Goal: Task Accomplishment & Management: Use online tool/utility

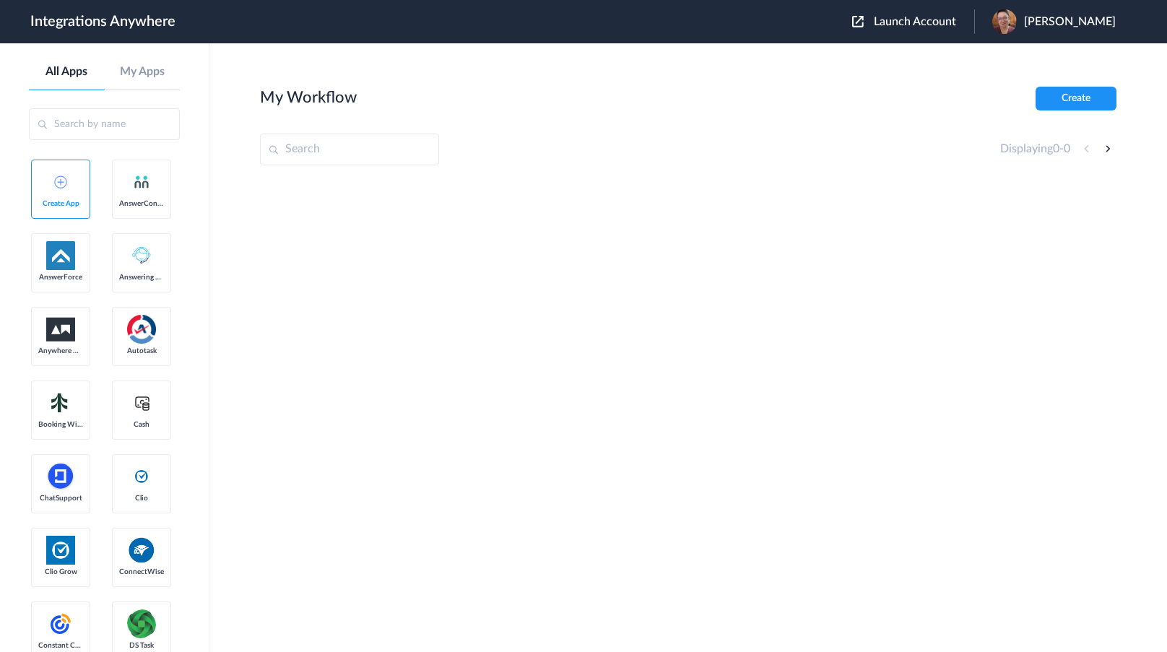
click at [960, 27] on button "Launch Account" at bounding box center [913, 22] width 122 height 14
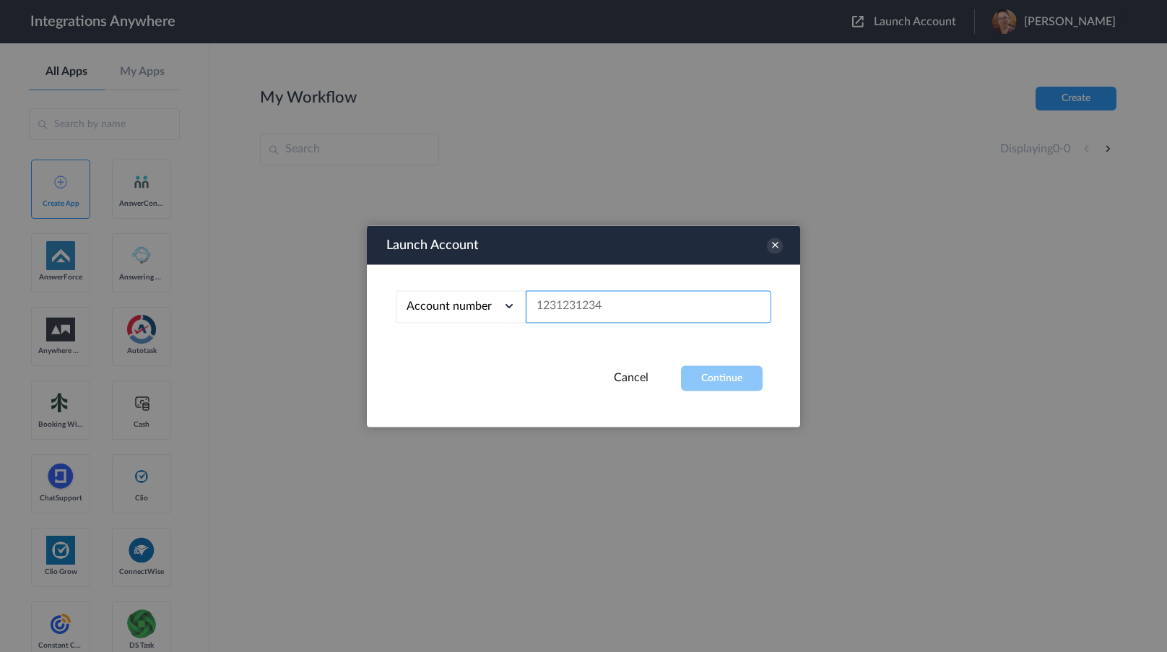
drag, startPoint x: 596, startPoint y: 317, endPoint x: 686, endPoint y: 347, distance: 95.2
click at [596, 317] on input "text" at bounding box center [649, 306] width 246 height 32
paste input "8669853759"
click at [718, 375] on button "Continue" at bounding box center [722, 377] width 82 height 25
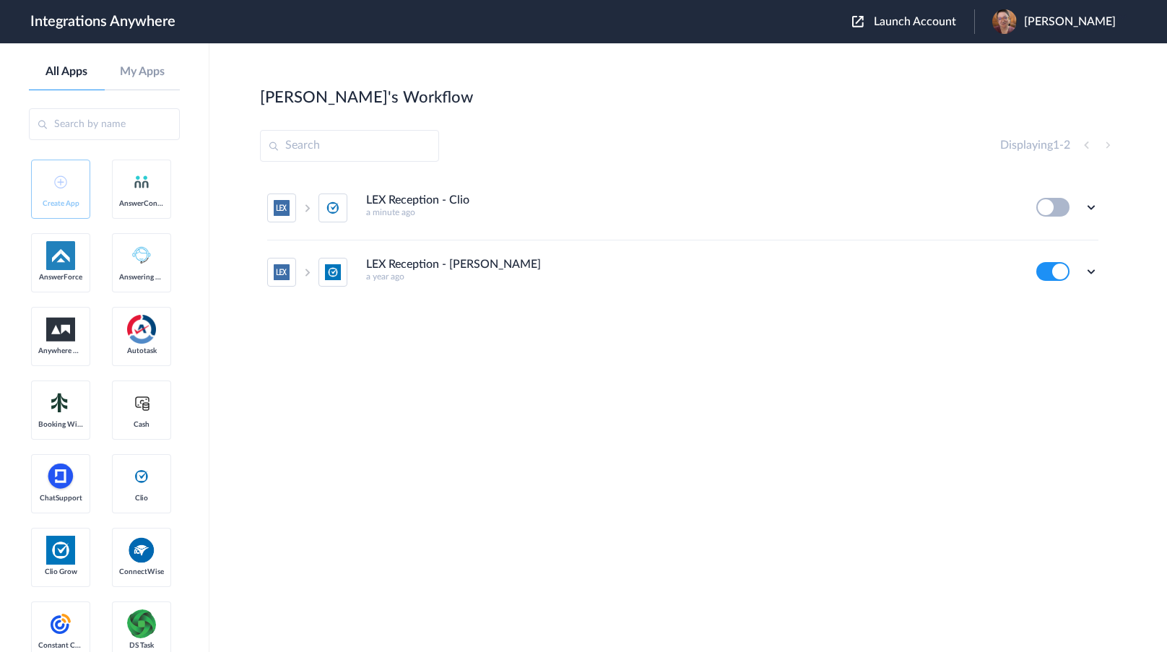
click at [883, 357] on div "LEX Reception - Clio a minute ago Edit Task history Delete LEX Reception - Clio…" at bounding box center [688, 284] width 856 height 217
click at [907, 348] on div "LEX Reception - Clio a minute ago Edit Task history Delete LEX Reception - Clio…" at bounding box center [688, 284] width 856 height 217
click at [1095, 210] on icon at bounding box center [1091, 207] width 14 height 14
drag, startPoint x: 148, startPoint y: 332, endPoint x: 338, endPoint y: 292, distance: 194.0
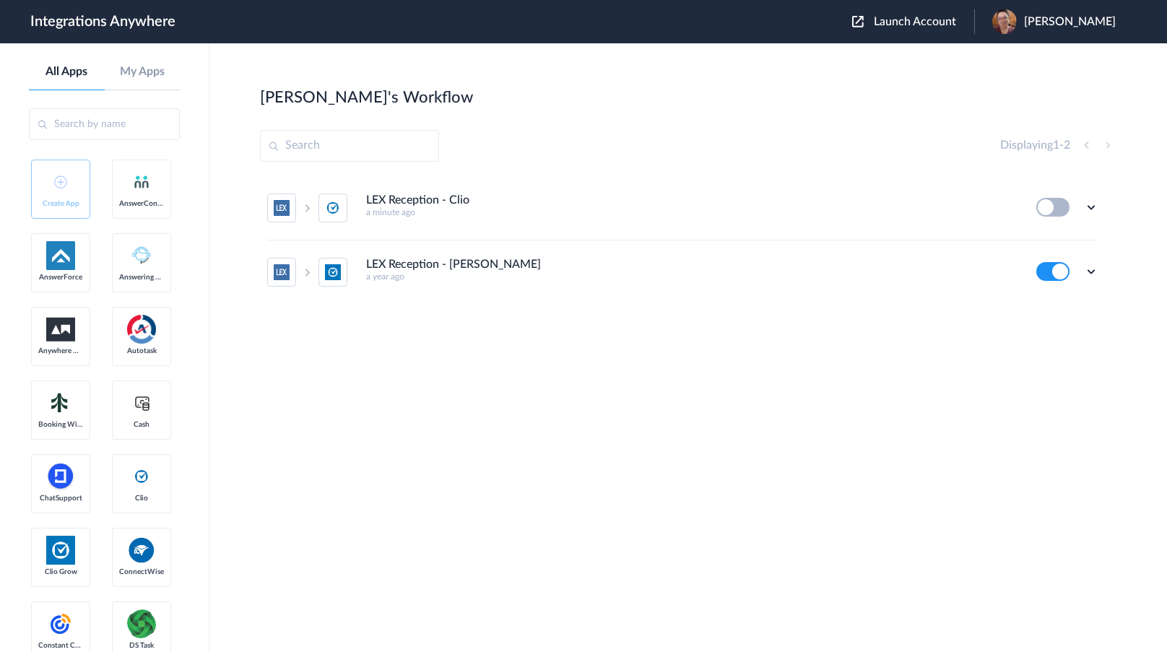
click at [956, 16] on span "Launch Account" at bounding box center [915, 22] width 82 height 12
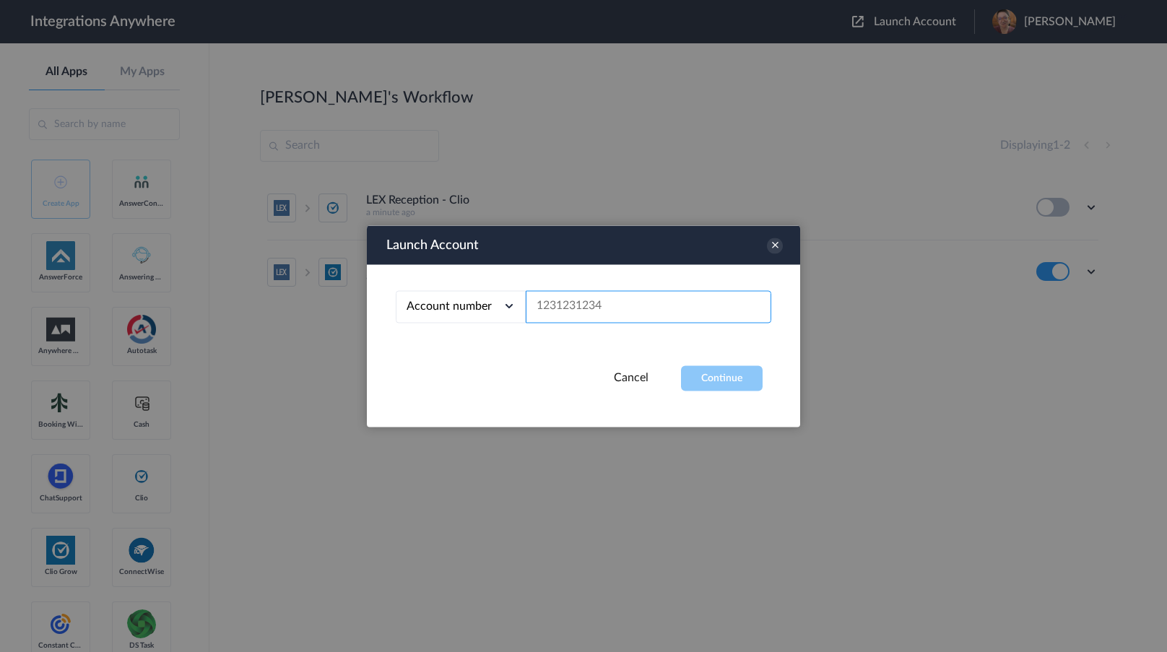
click at [631, 314] on input "text" at bounding box center [649, 306] width 246 height 32
paste input "8669853759"
click at [706, 370] on button "Continue" at bounding box center [722, 377] width 82 height 25
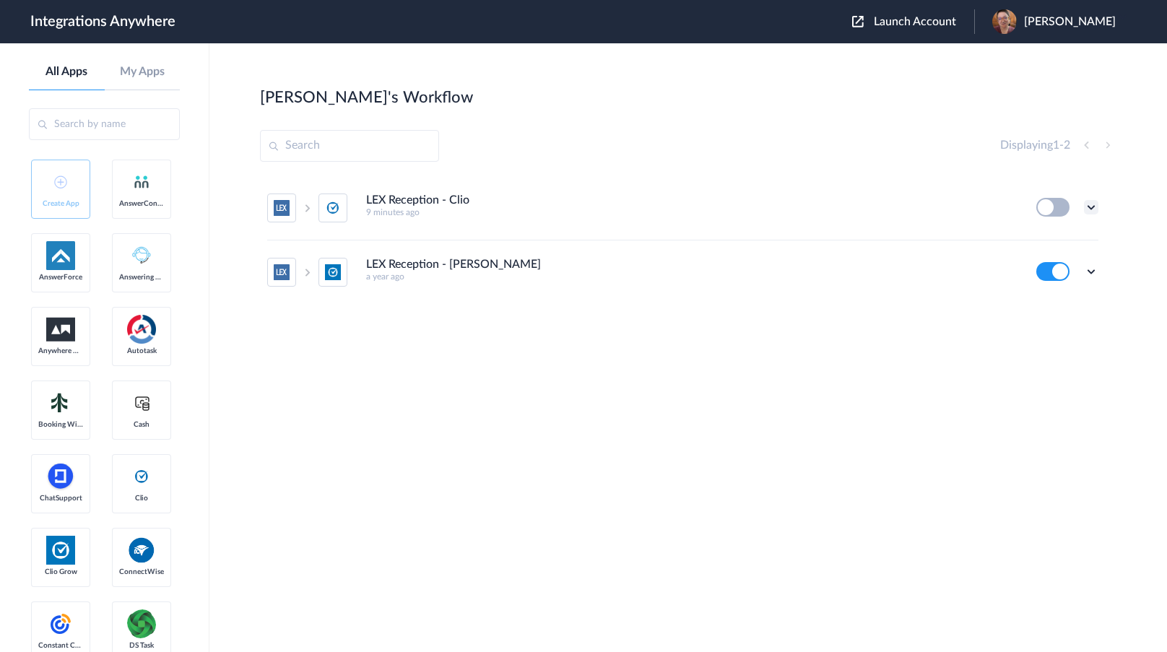
click at [1092, 211] on icon at bounding box center [1091, 207] width 14 height 14
click at [1077, 230] on li "Edit" at bounding box center [1051, 240] width 94 height 27
click at [1096, 275] on icon at bounding box center [1091, 271] width 14 height 14
click at [1072, 299] on li "Edit" at bounding box center [1051, 305] width 94 height 27
click at [931, 26] on span "Launch Account" at bounding box center [915, 22] width 82 height 12
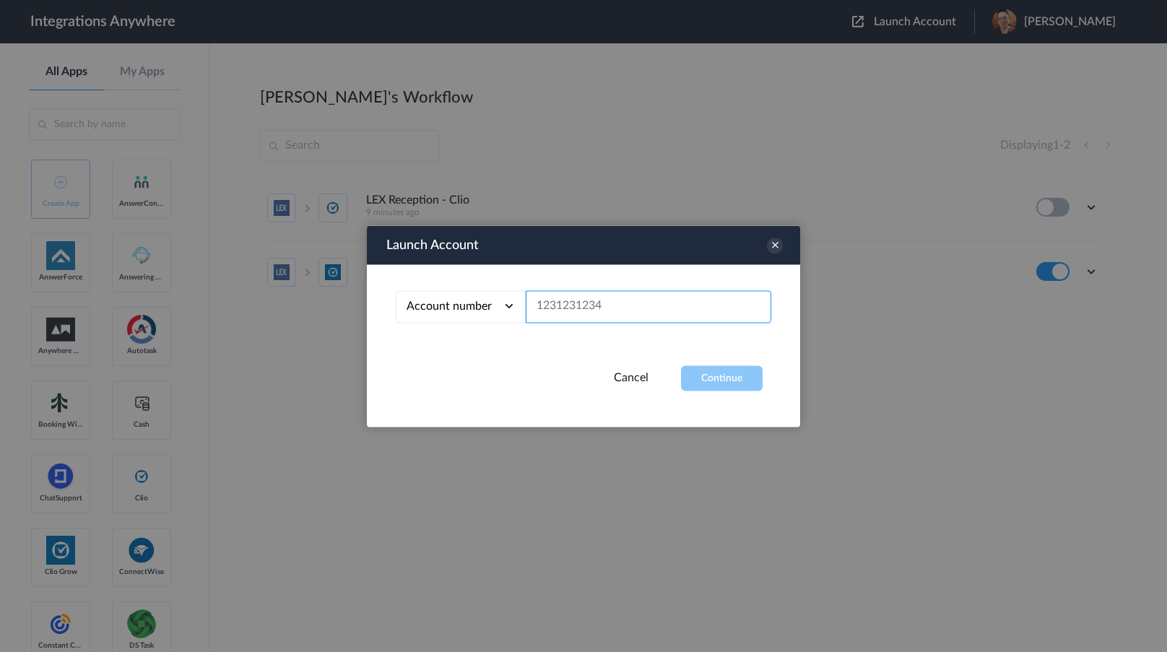
click at [700, 302] on input "text" at bounding box center [649, 306] width 246 height 32
paste input "8669853759"
type input "8669853759"
drag, startPoint x: 701, startPoint y: 385, endPoint x: 737, endPoint y: 380, distance: 36.5
click at [702, 385] on button "Continue" at bounding box center [722, 377] width 82 height 25
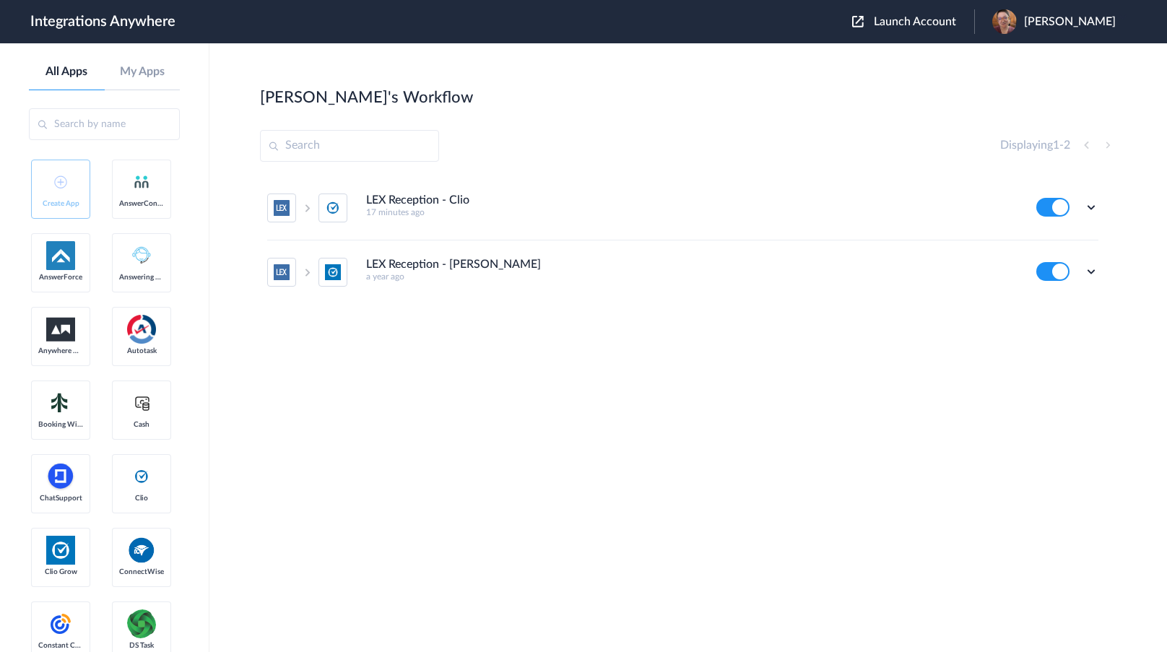
drag, startPoint x: 101, startPoint y: 282, endPoint x: 131, endPoint y: 271, distance: 32.2
click at [1090, 209] on icon at bounding box center [1091, 207] width 14 height 14
click at [1082, 266] on link "Task history" at bounding box center [1049, 267] width 69 height 10
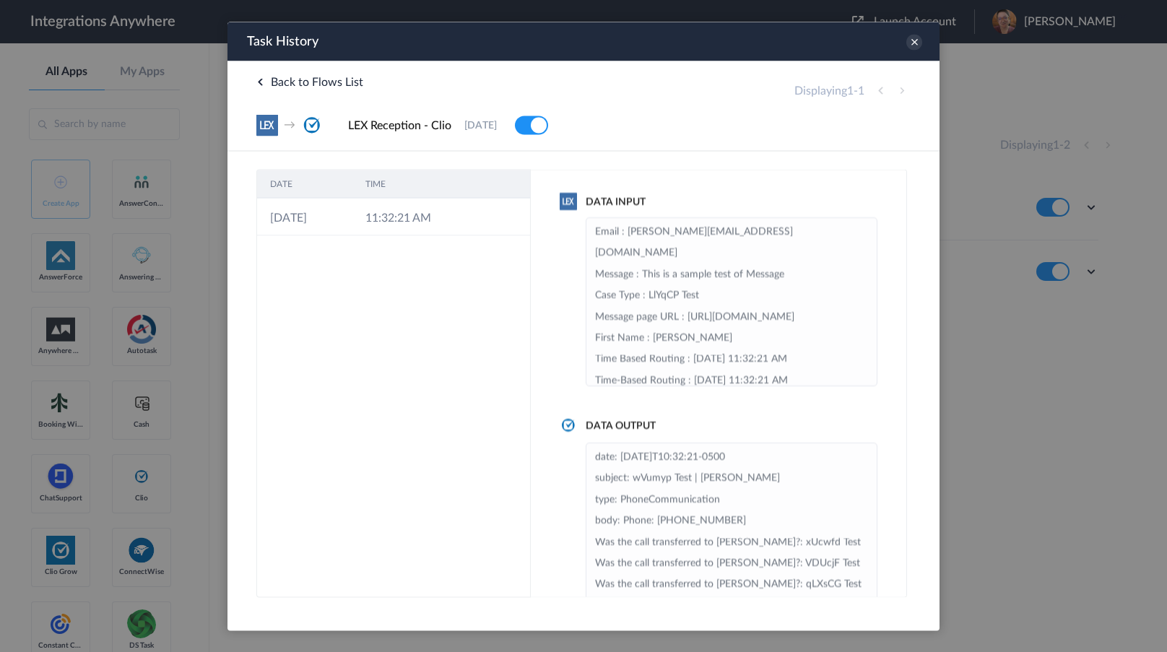
click at [472, 235] on div "DATE TIME 03-09-2025 11:32:21 AM" at bounding box center [393, 383] width 274 height 428
click at [448, 221] on td at bounding box center [461, 217] width 27 height 38
click at [425, 200] on td "11:32:21 AM" at bounding box center [399, 217] width 95 height 38
click at [424, 223] on td "11:32:21 AM" at bounding box center [399, 217] width 95 height 38
click at [909, 45] on div "Task History" at bounding box center [583, 41] width 712 height 39
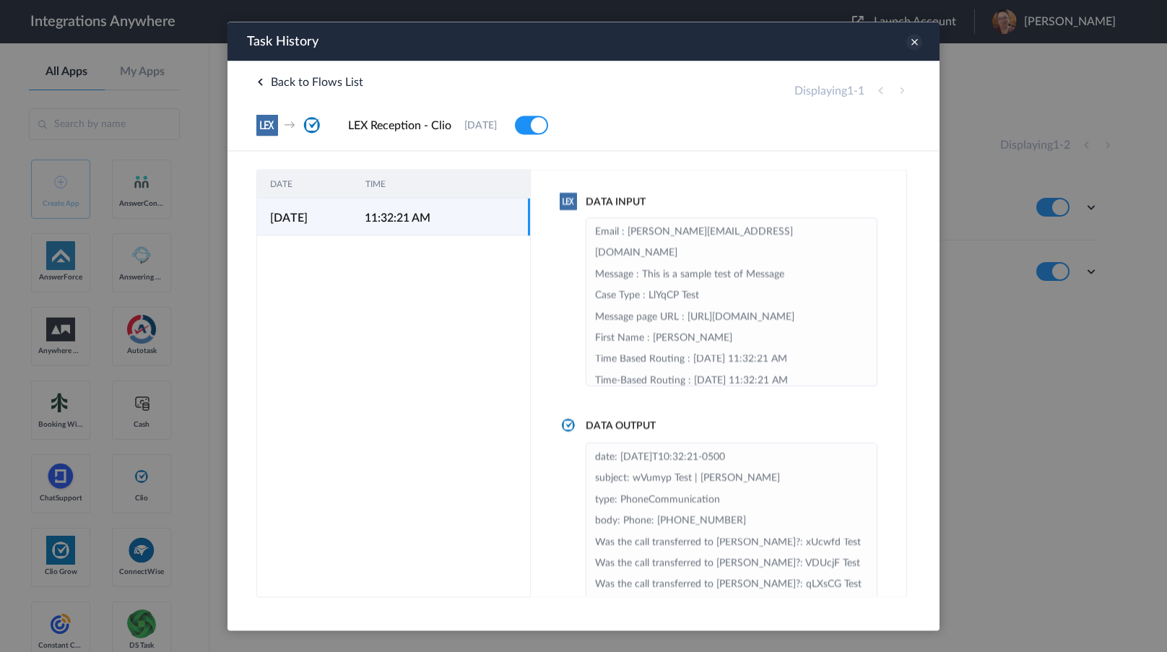
click at [913, 43] on icon at bounding box center [914, 42] width 16 height 16
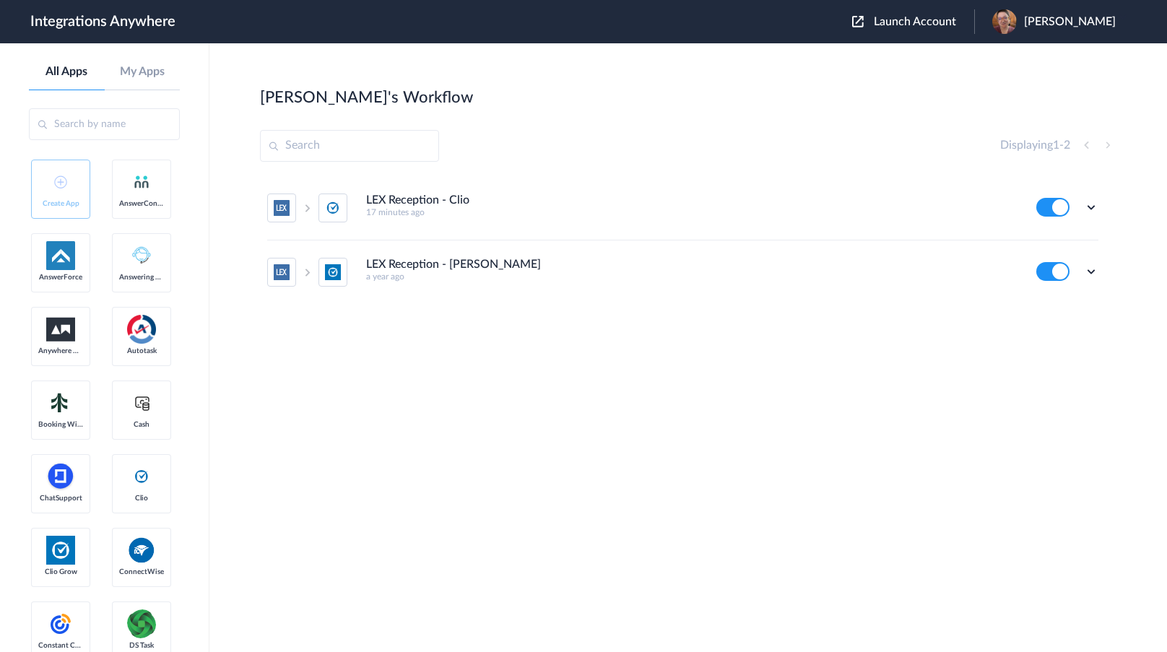
click at [1091, 199] on div "Edit Task history Delete" at bounding box center [1067, 207] width 62 height 19
click at [1091, 201] on icon at bounding box center [1091, 207] width 14 height 14
click at [1090, 211] on icon at bounding box center [1091, 207] width 14 height 14
click at [1090, 212] on icon at bounding box center [1091, 207] width 14 height 14
click at [1067, 264] on link "Task history" at bounding box center [1049, 267] width 69 height 10
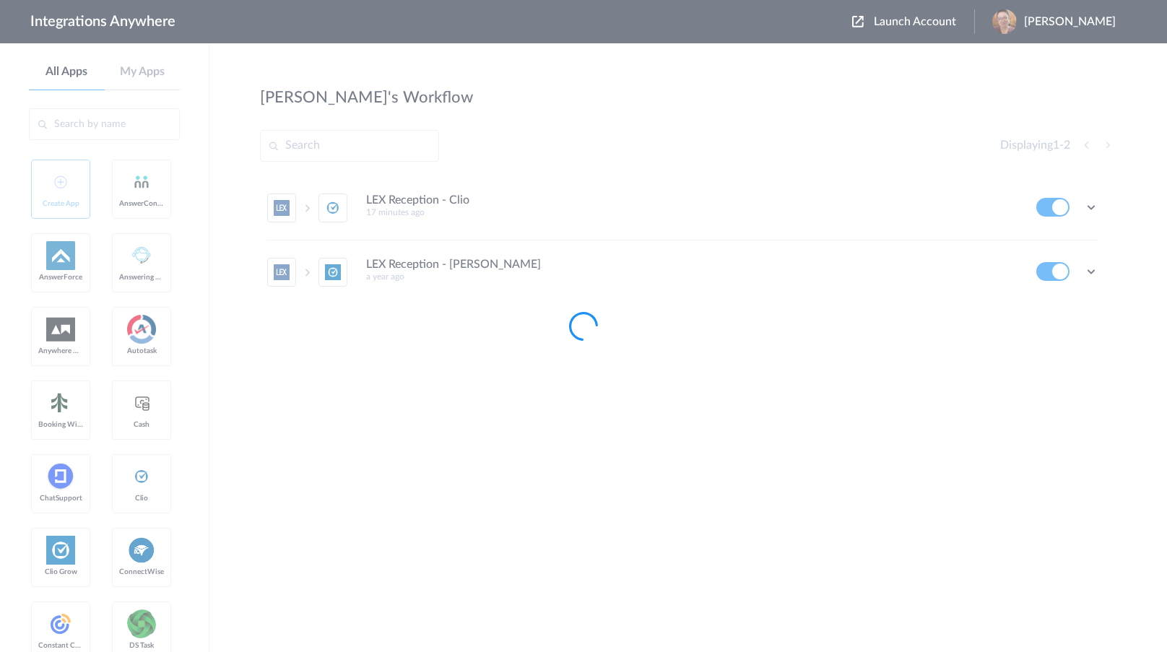
click at [708, 364] on div at bounding box center [583, 326] width 1167 height 652
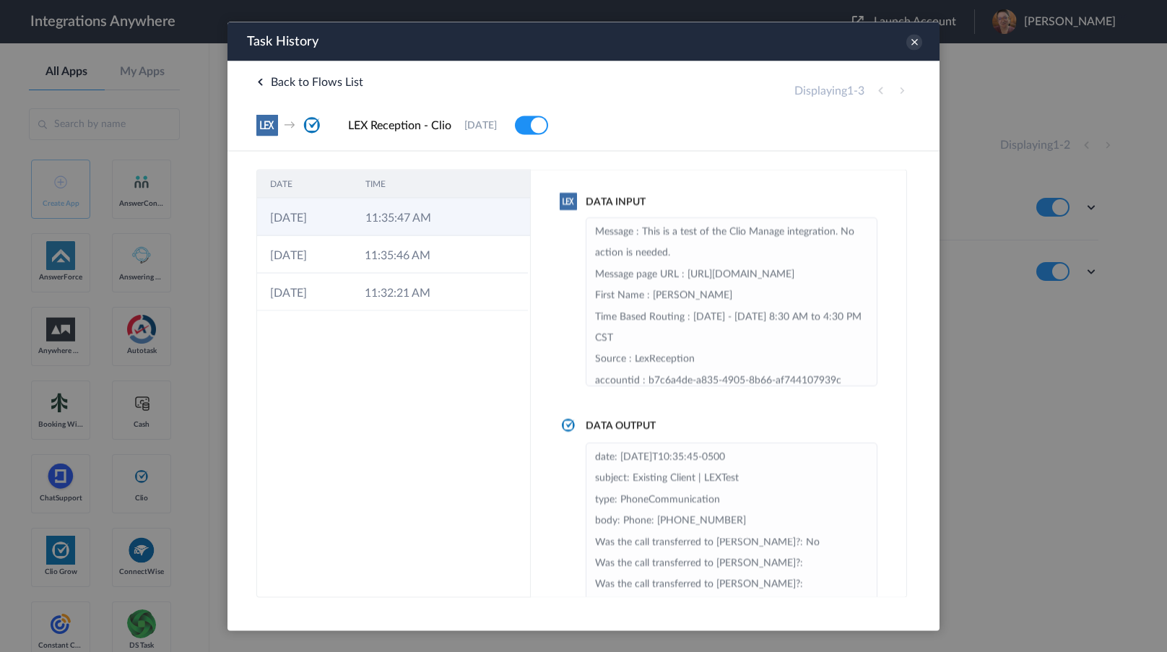
click at [414, 222] on td "11:35:47 AM" at bounding box center [399, 217] width 95 height 38
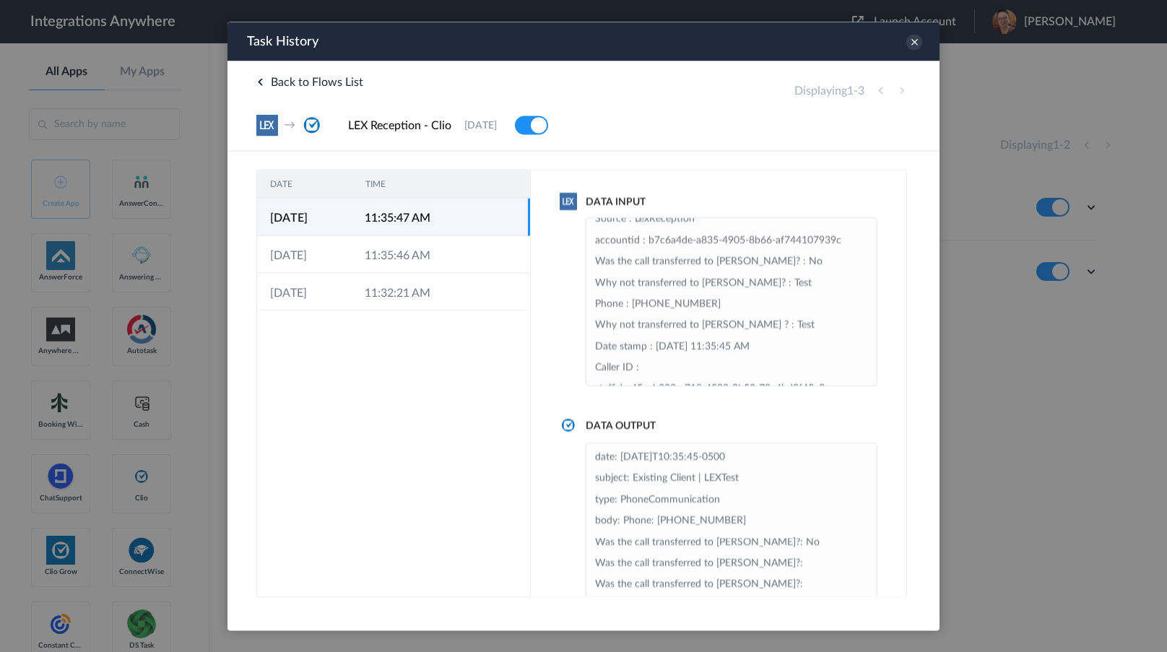
scroll to position [144, 0]
drag, startPoint x: 146, startPoint y: 497, endPoint x: 158, endPoint y: 162, distance: 335.3
click at [146, 497] on div at bounding box center [583, 326] width 1167 height 652
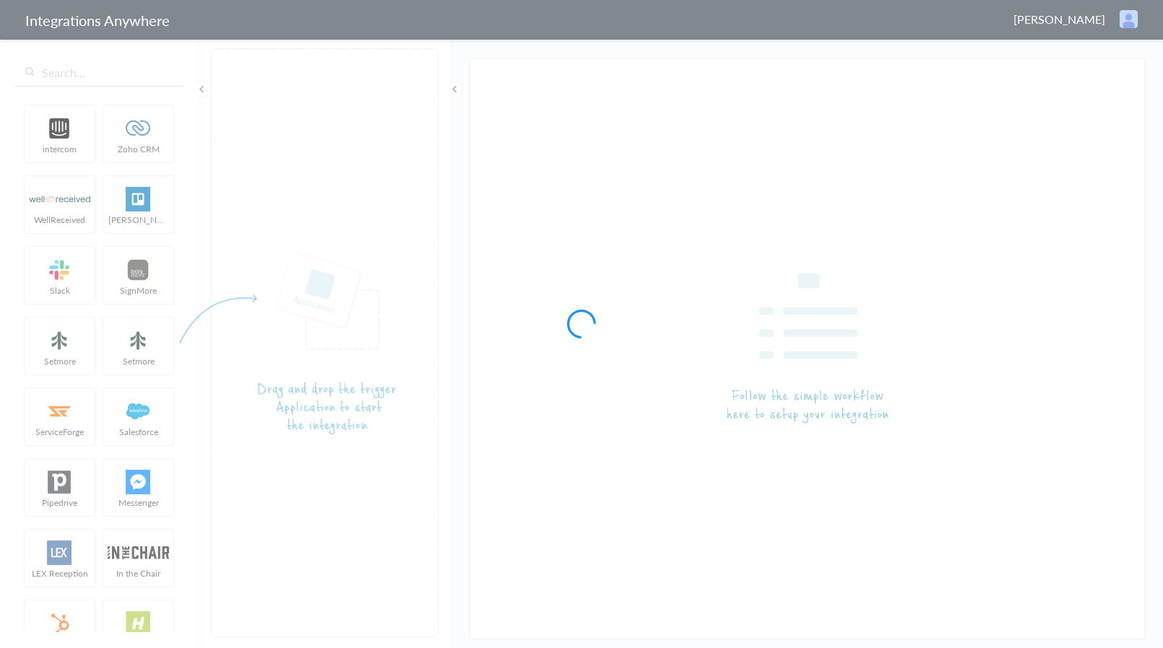
type input "LEX Reception - Clio"
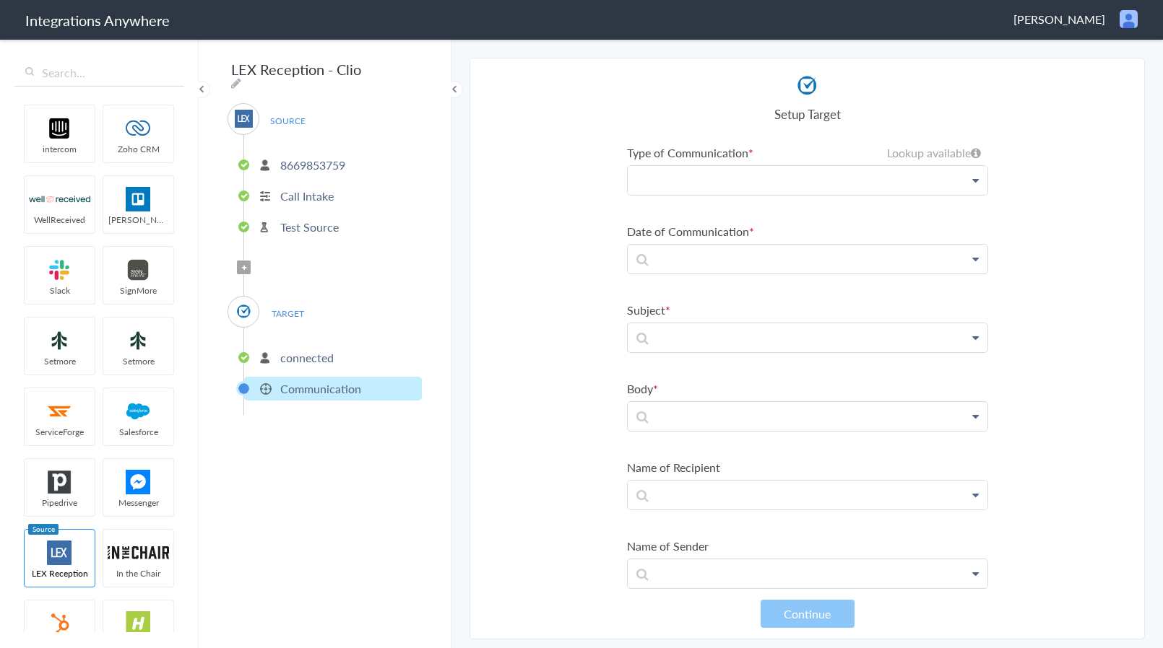
click at [734, 184] on p at bounding box center [807, 180] width 360 height 28
click at [243, 265] on icon at bounding box center [244, 268] width 4 height 6
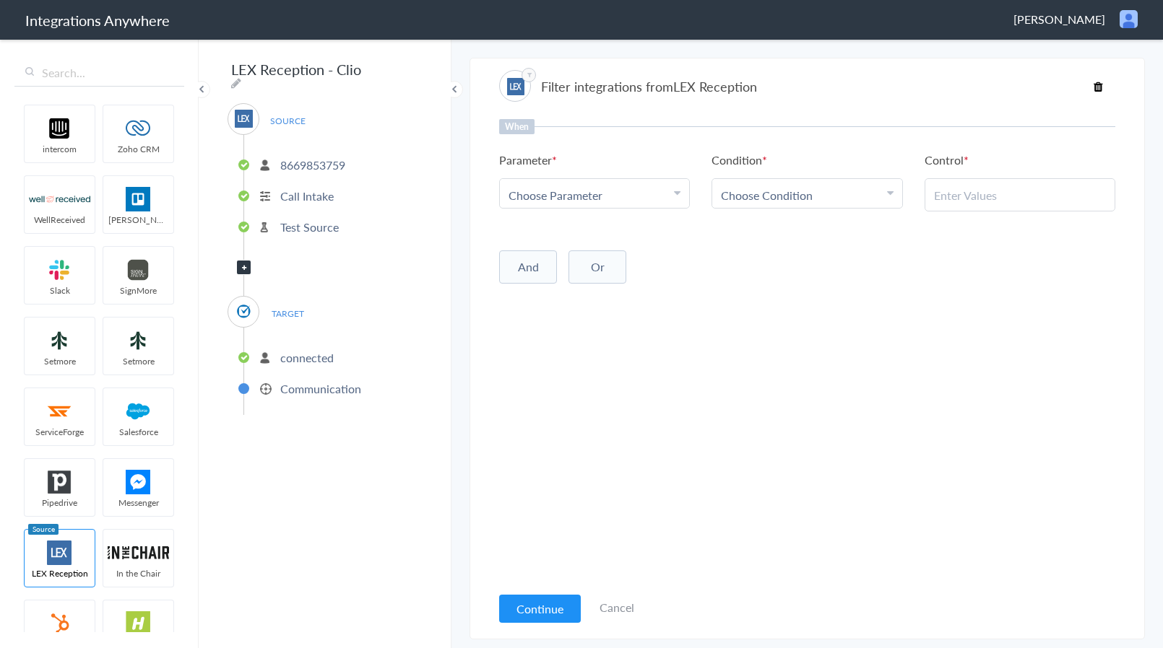
click at [633, 201] on div "Choose Parameter" at bounding box center [594, 195] width 172 height 17
click at [569, 239] on input "text" at bounding box center [594, 235] width 189 height 31
type input "call ty"
click at [583, 263] on link "Call Type" at bounding box center [594, 266] width 189 height 31
click at [775, 194] on span "Choose Condition" at bounding box center [767, 195] width 92 height 17
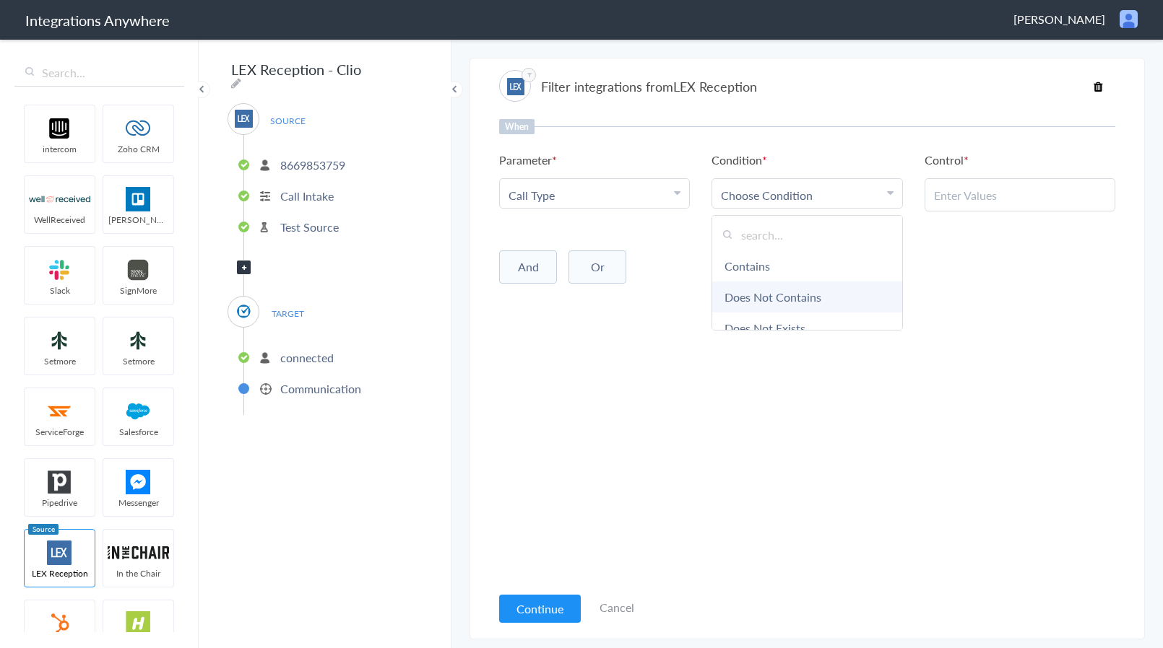
click at [768, 294] on link "Does Not Contains" at bounding box center [806, 297] width 189 height 31
click at [947, 198] on input "text" at bounding box center [1020, 195] width 172 height 17
paste input "New Client"
type input "New Client"
click at [967, 316] on div "When Parameter Choose Parameter Call Type First Name Last Name Email Phone Case…" at bounding box center [807, 351] width 616 height 465
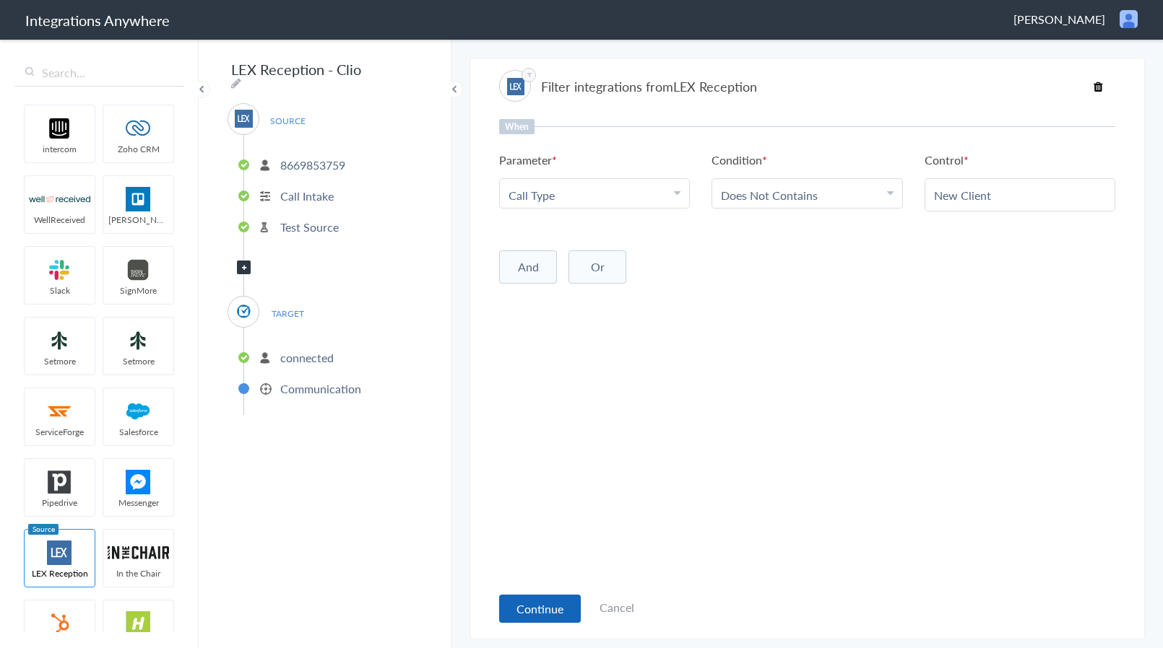
click at [539, 612] on button "Continue" at bounding box center [540, 609] width 82 height 28
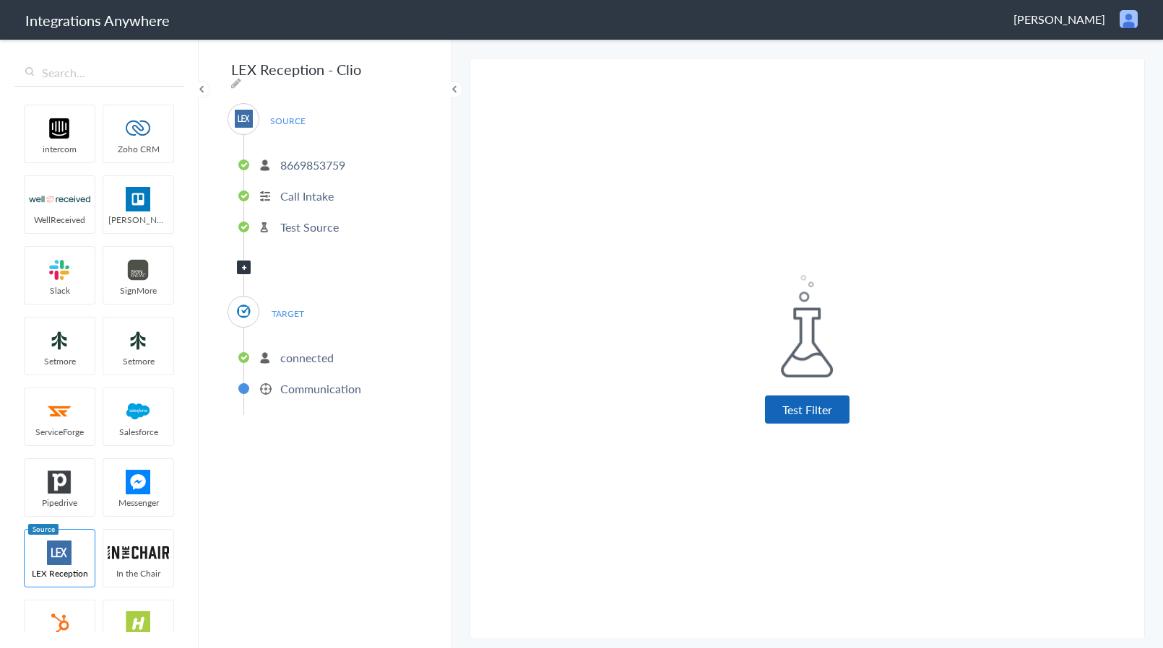
click at [818, 417] on button "Test Filter" at bounding box center [807, 410] width 84 height 28
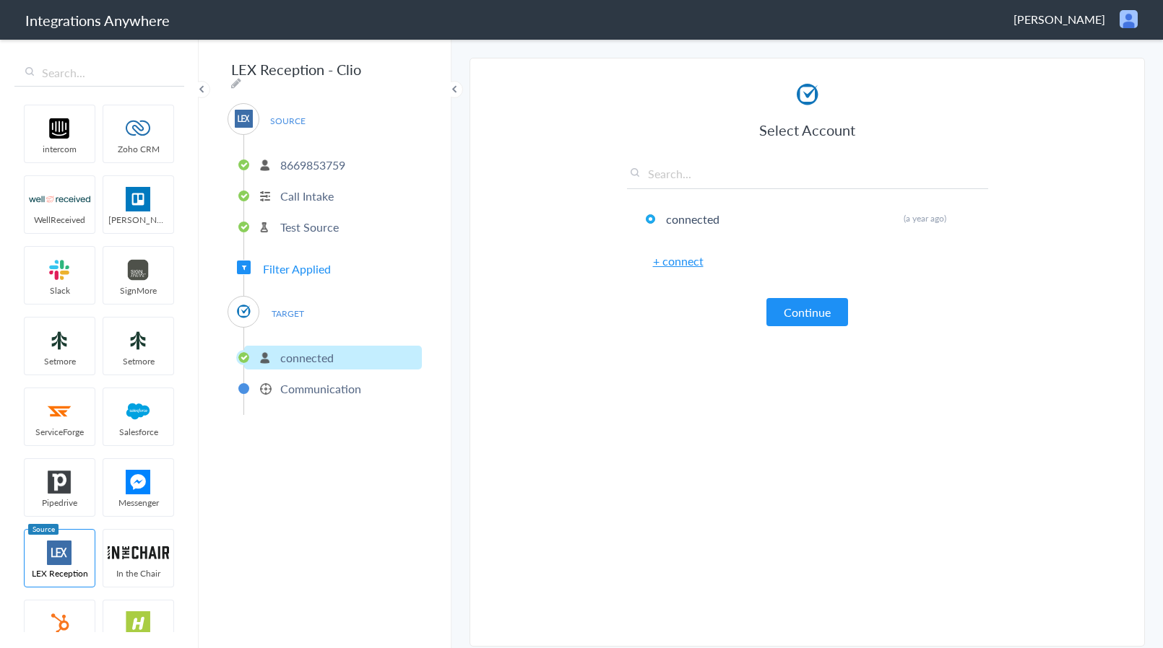
click at [804, 329] on article "Select Account connected Rename Delete (a year ago) + connect Continue Setup Ta…" at bounding box center [807, 356] width 361 height 552
click at [796, 337] on article "Select Account connected Rename Delete (a year ago) + connect Continue Setup Ta…" at bounding box center [807, 356] width 361 height 552
click at [796, 331] on article "Select Account connected Rename Delete (a year ago) + connect Continue Setup Ta…" at bounding box center [807, 356] width 361 height 552
click at [799, 308] on button "Continue" at bounding box center [807, 312] width 82 height 28
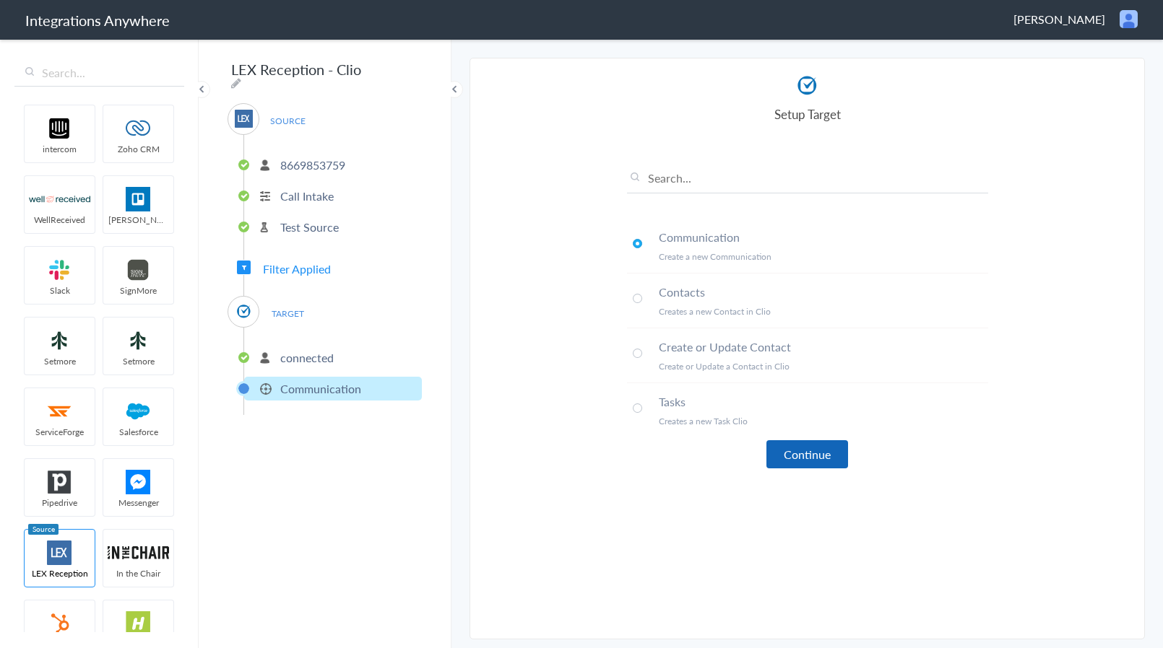
click at [809, 453] on button "Continue" at bounding box center [807, 454] width 82 height 28
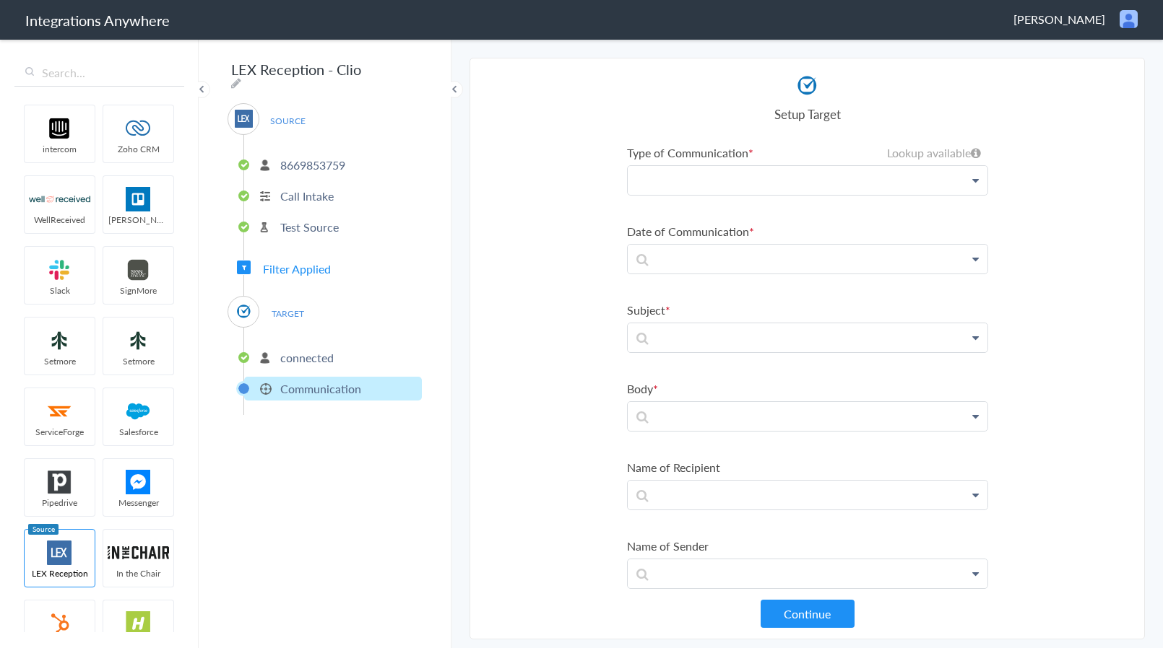
click at [704, 181] on p at bounding box center [807, 180] width 360 height 29
click at [678, 249] on link "LEX Reception" at bounding box center [807, 254] width 360 height 32
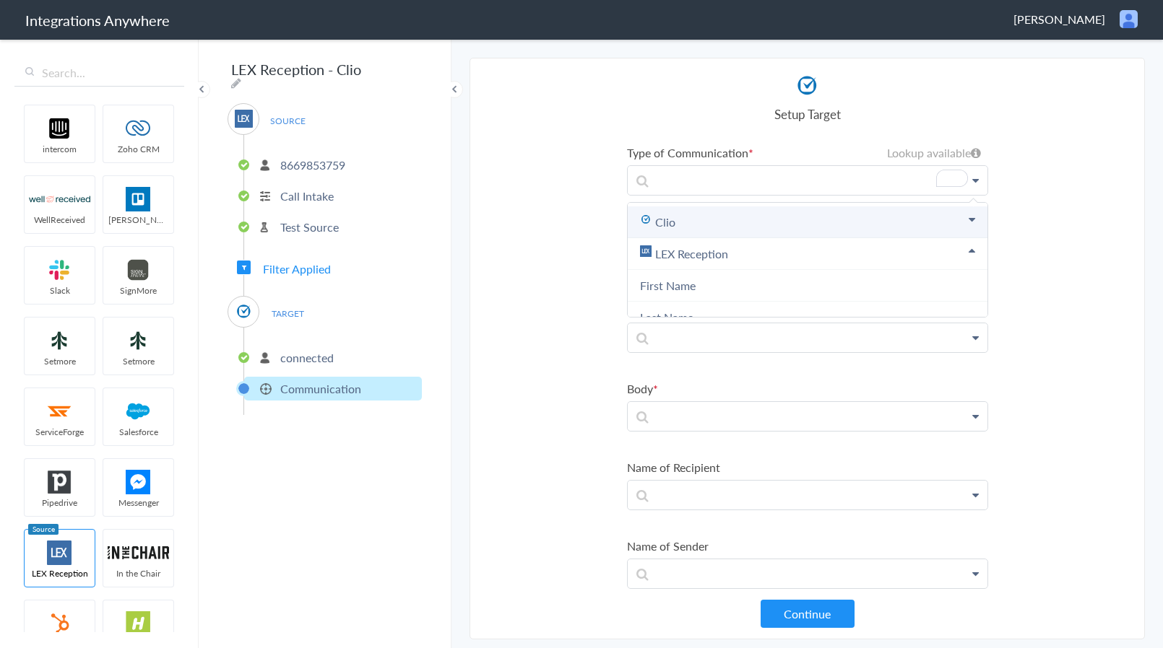
click at [678, 220] on link "Clio" at bounding box center [807, 223] width 360 height 32
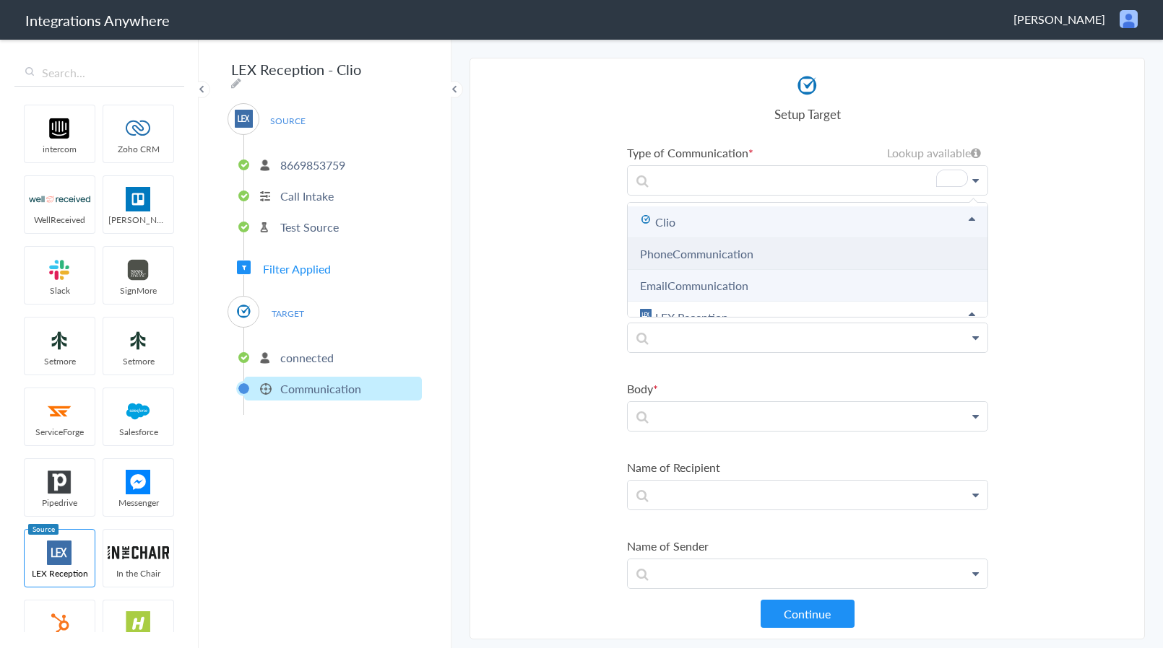
click at [684, 248] on link "PhoneCommunication" at bounding box center [696, 254] width 113 height 17
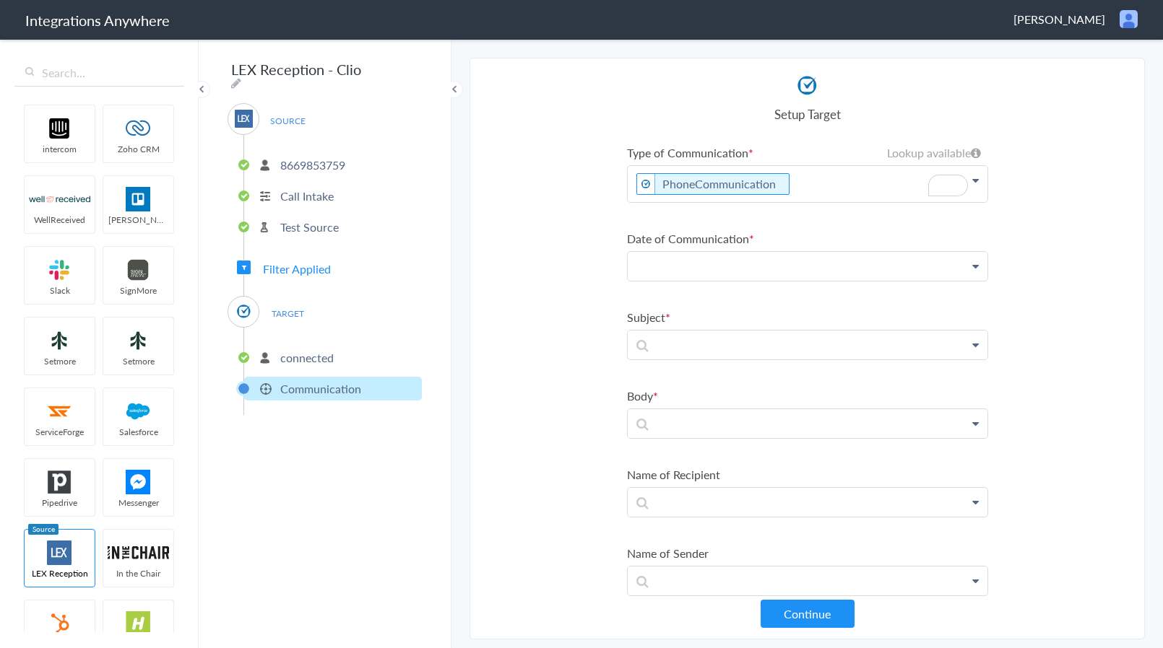
click at [686, 202] on p at bounding box center [807, 184] width 360 height 36
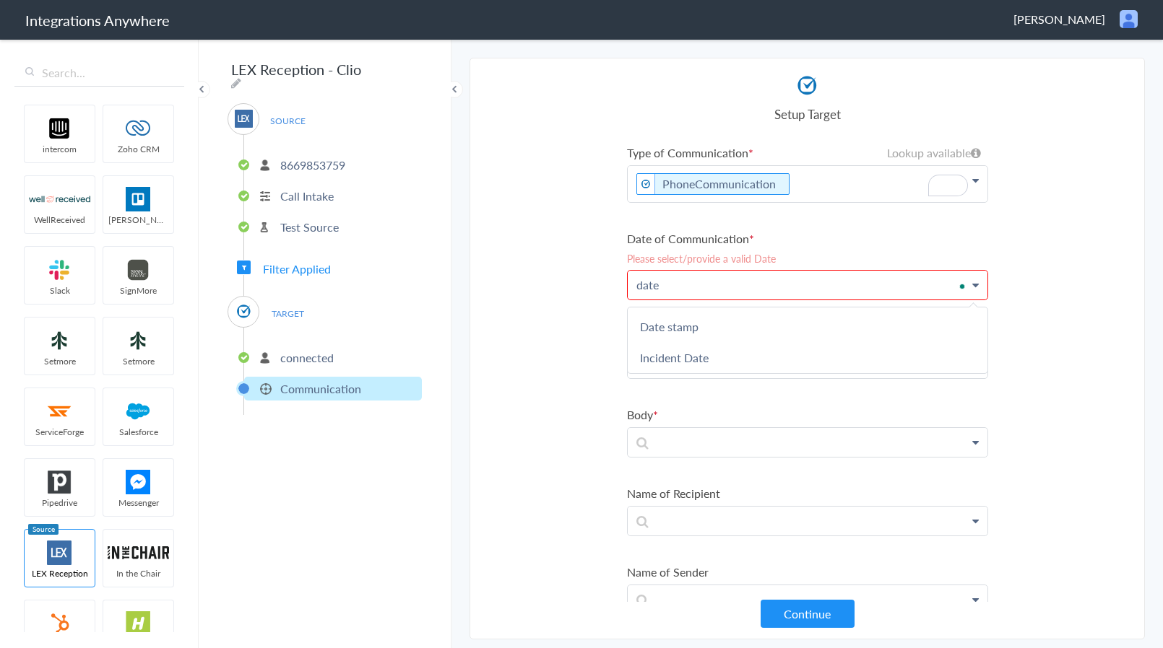
click at [0, 0] on link "Date stamp" at bounding box center [0, 0] width 0 height 0
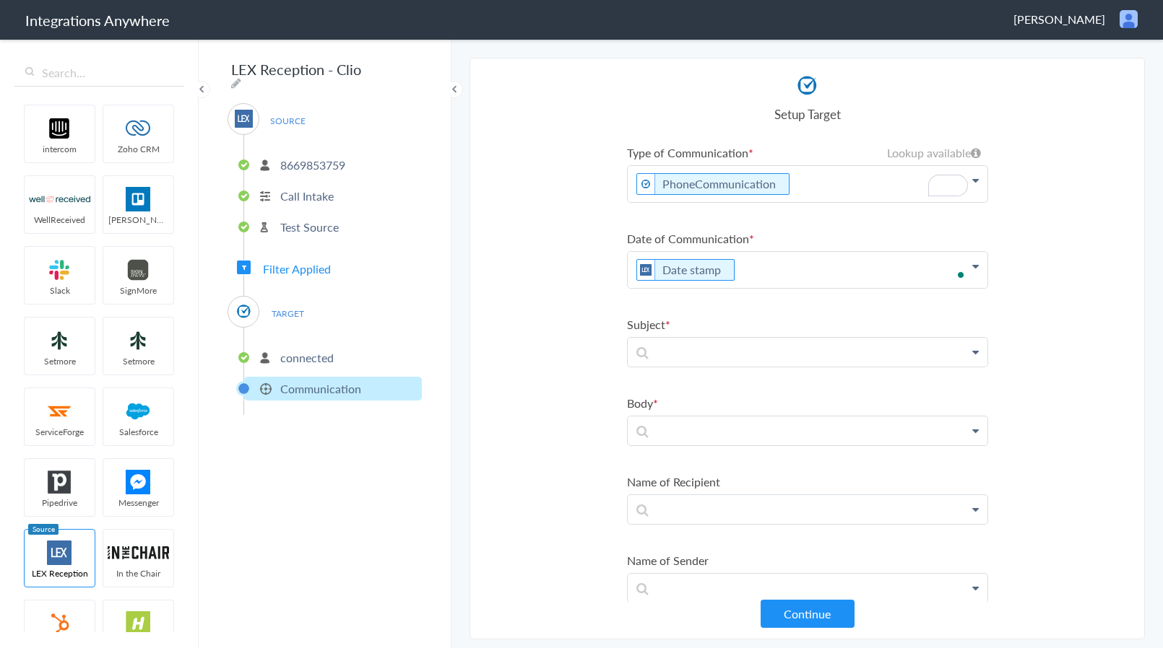
click at [577, 358] on section "Select Account 8669853759 Rename Delete ([DATE]) + connect Continue Setup Sourc…" at bounding box center [806, 349] width 675 height 582
click at [685, 202] on p at bounding box center [807, 184] width 360 height 36
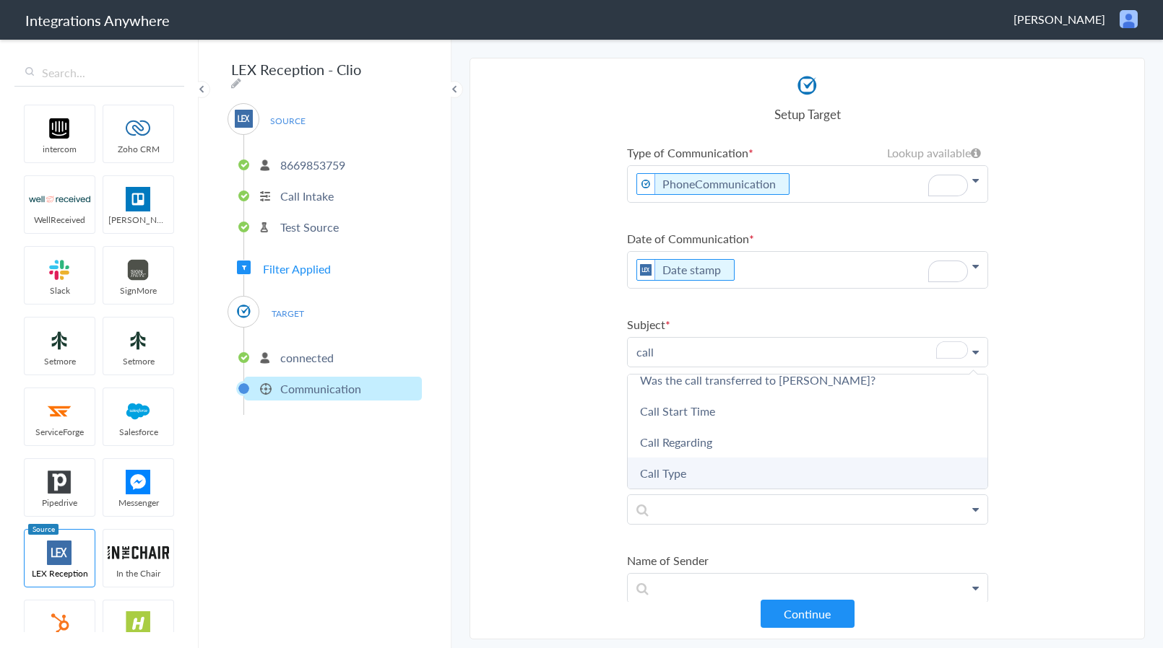
scroll to position [9, 0]
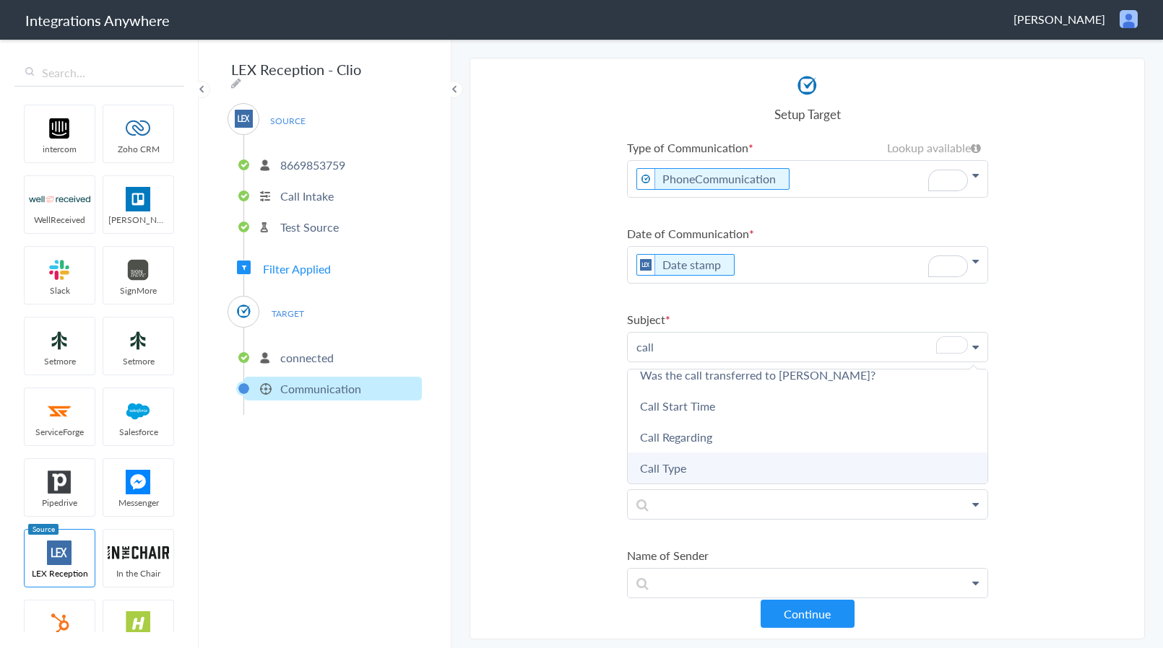
click at [0, 0] on link "Call Type" at bounding box center [0, 0] width 0 height 0
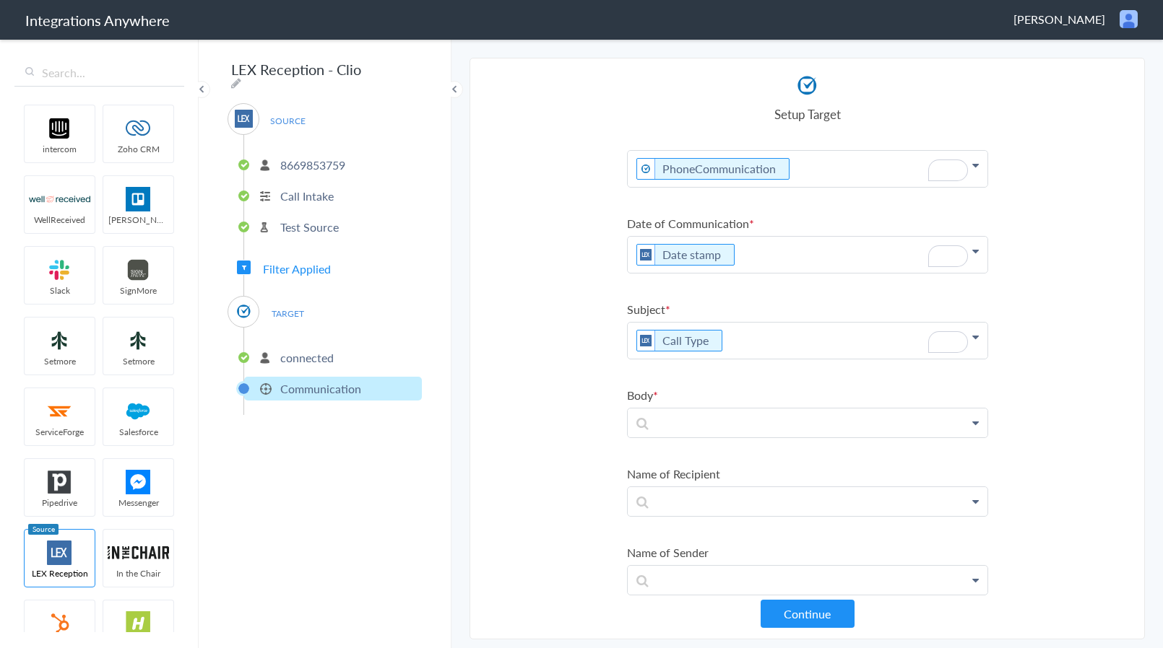
scroll to position [0, 0]
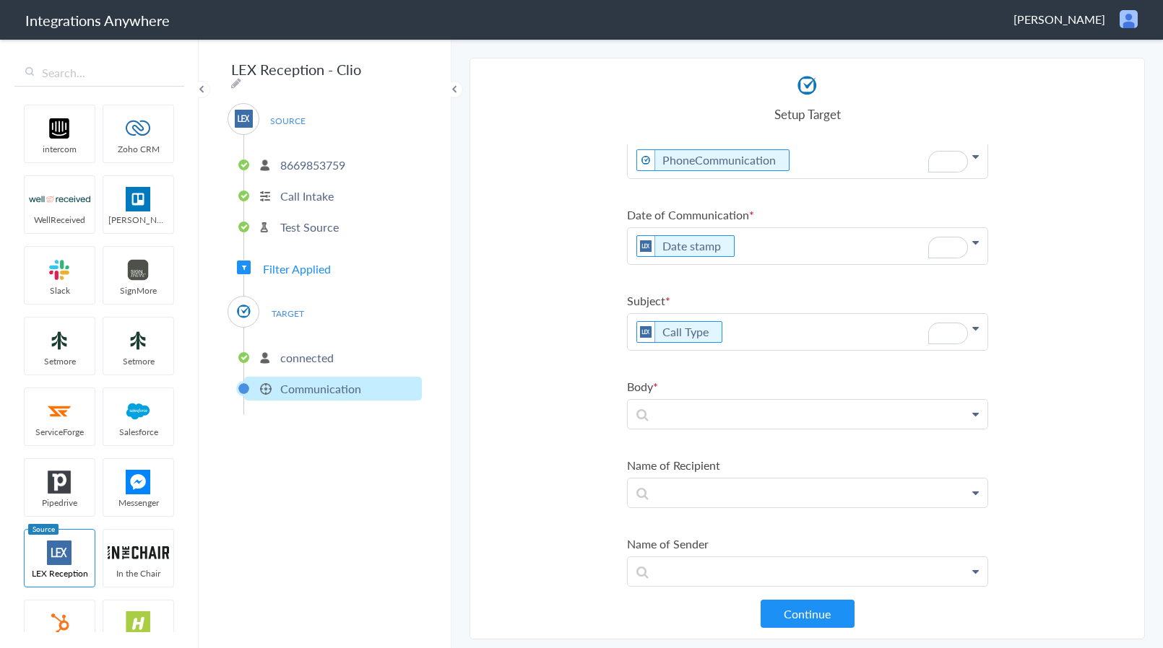
click at [771, 178] on p "Call Type" at bounding box center [807, 160] width 360 height 36
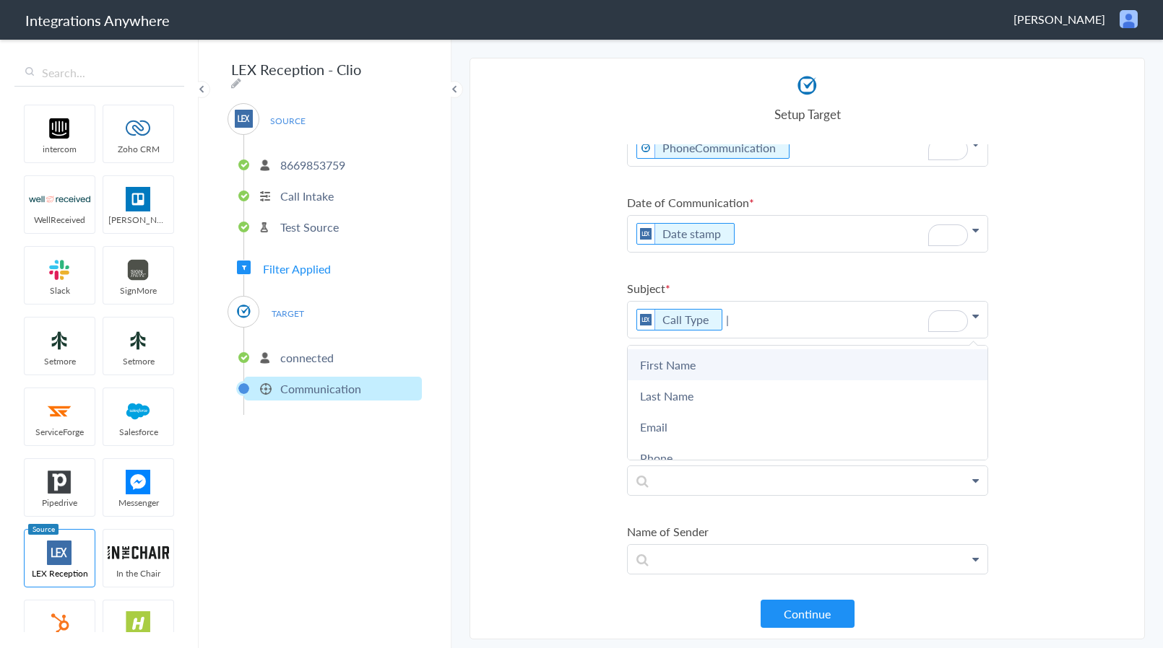
click at [0, 0] on link "First Name" at bounding box center [0, 0] width 0 height 0
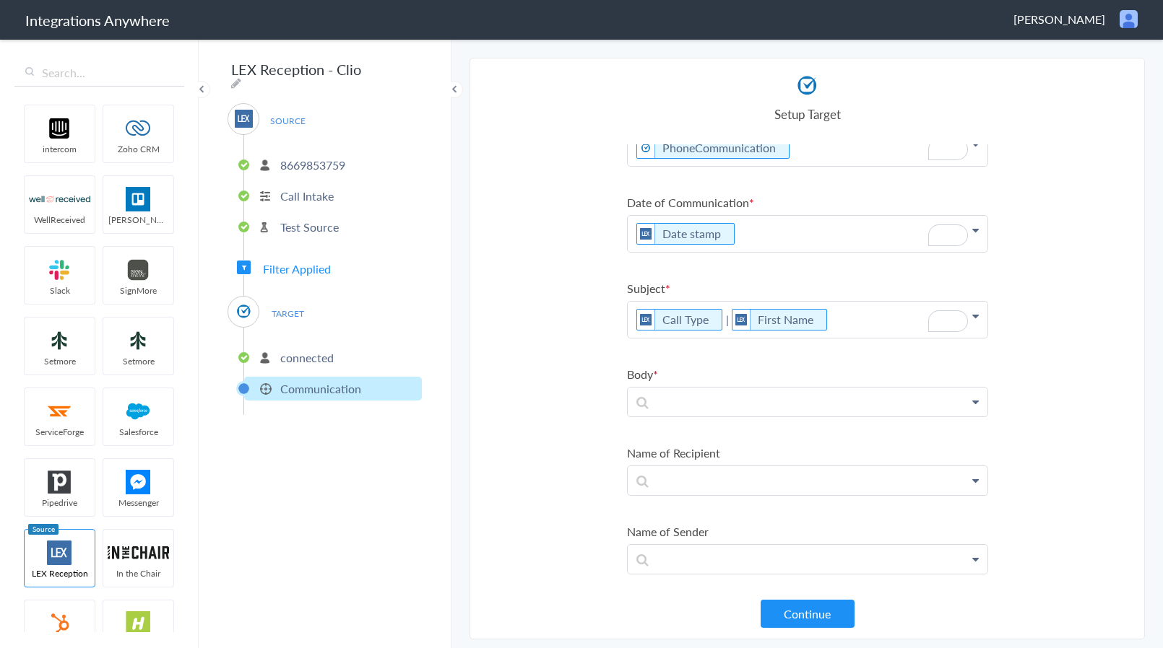
click at [873, 166] on p "Call Type | First Name" at bounding box center [807, 148] width 360 height 36
click at [0, 0] on link "Last Name" at bounding box center [0, 0] width 0 height 0
click at [702, 166] on p at bounding box center [807, 148] width 360 height 36
click at [568, 407] on section "Select Account 8669853759 Rename Delete ([DATE]) + connect Continue Setup Sourc…" at bounding box center [806, 349] width 675 height 582
click at [711, 166] on p "To enrich screen reader interactions, please activate Accessibility in Grammarl…" at bounding box center [807, 148] width 360 height 36
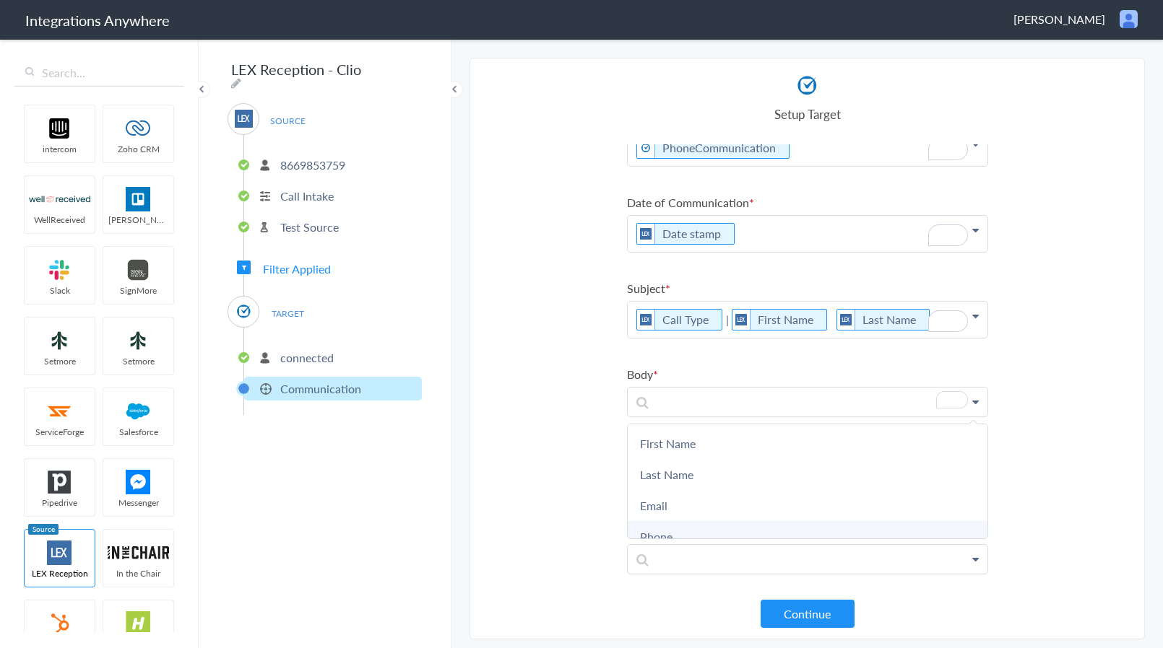
click at [0, 0] on link "Phone" at bounding box center [0, 0] width 0 height 0
click at [795, 166] on p "Phone" at bounding box center [807, 148] width 360 height 36
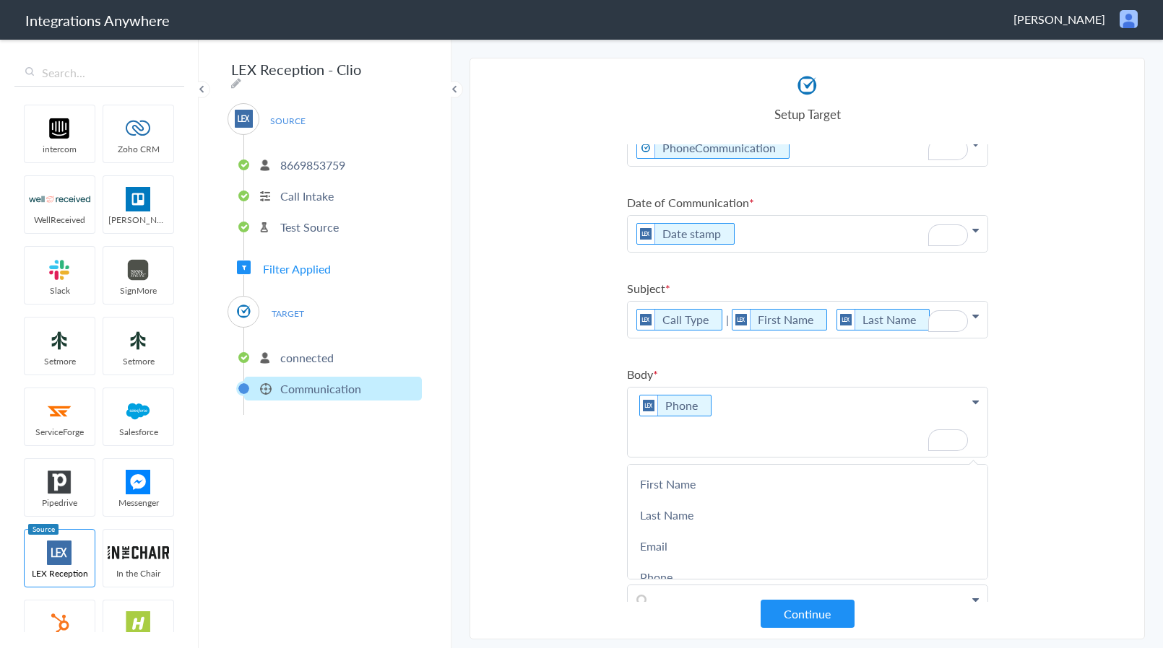
click at [631, 406] on p "Phone" at bounding box center [807, 422] width 360 height 69
click at [692, 423] on p "Phone: Phone" at bounding box center [807, 422] width 360 height 69
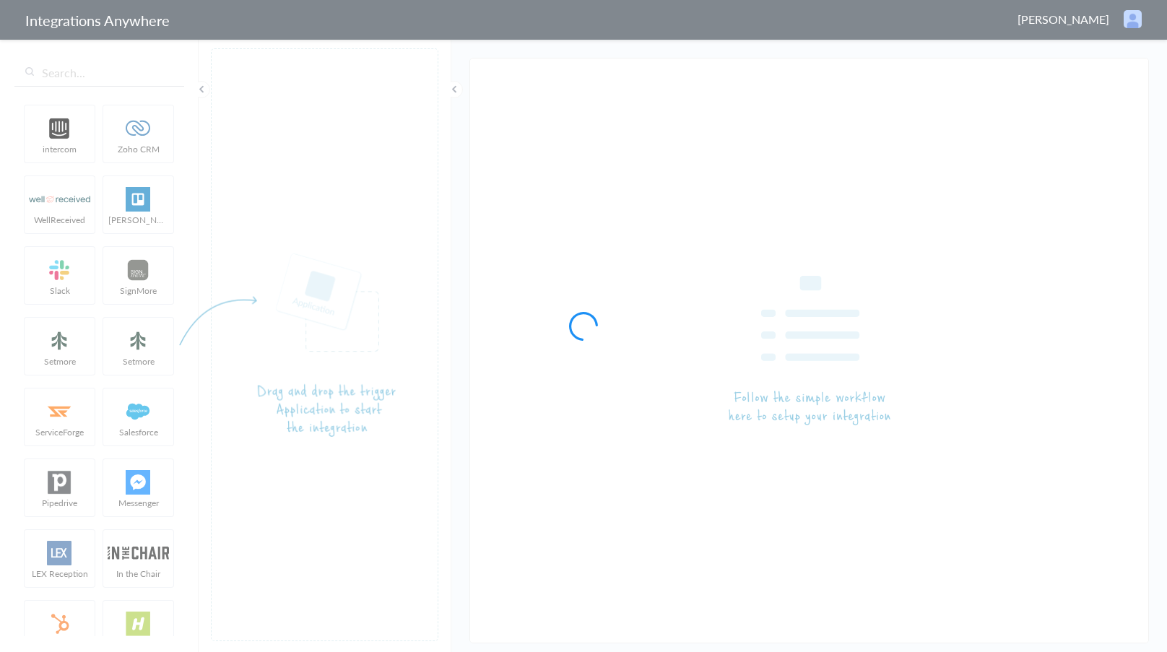
type input "LEX Reception - Clio Grow"
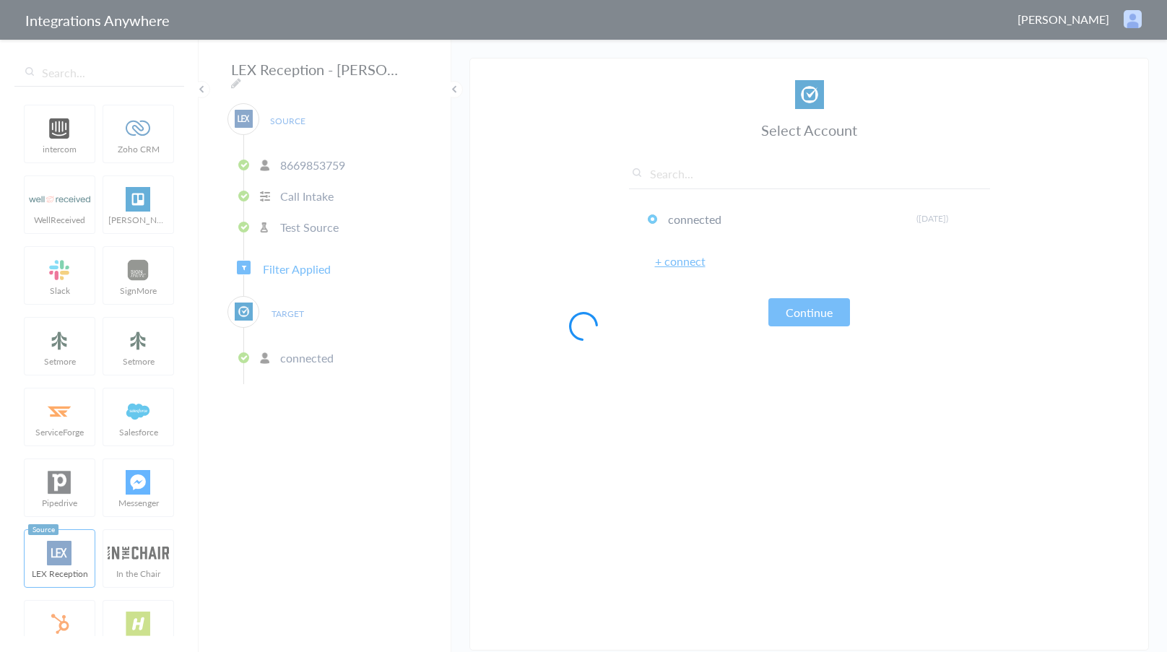
click at [302, 269] on div at bounding box center [583, 326] width 1167 height 652
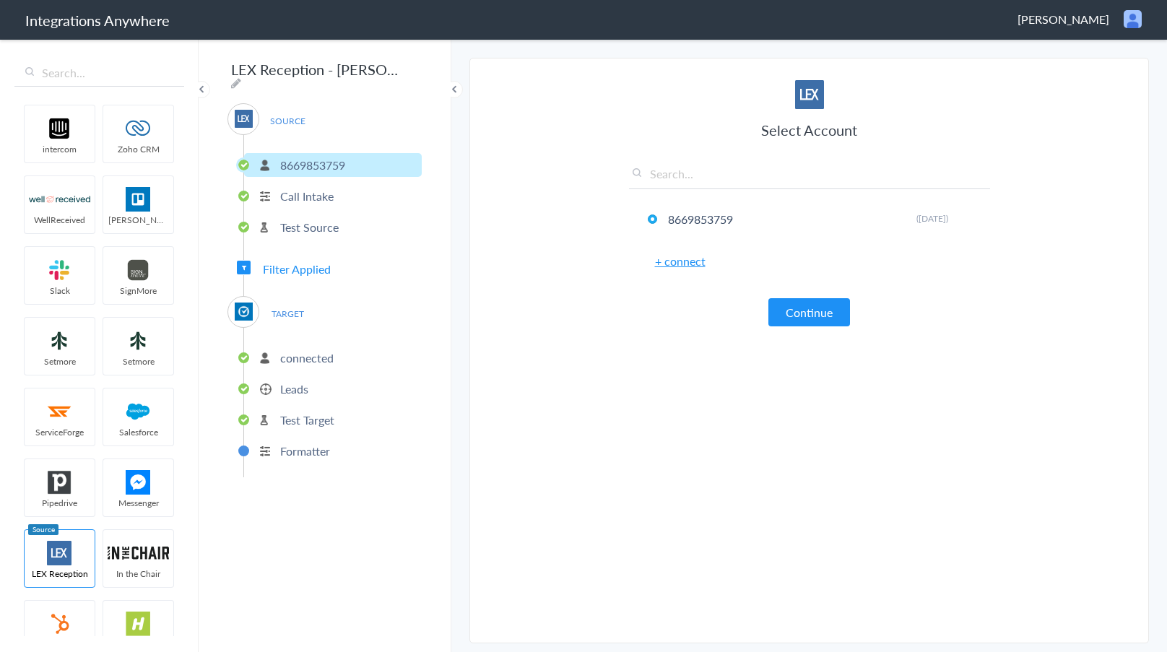
click at [319, 263] on span "Filter Applied" at bounding box center [297, 269] width 68 height 17
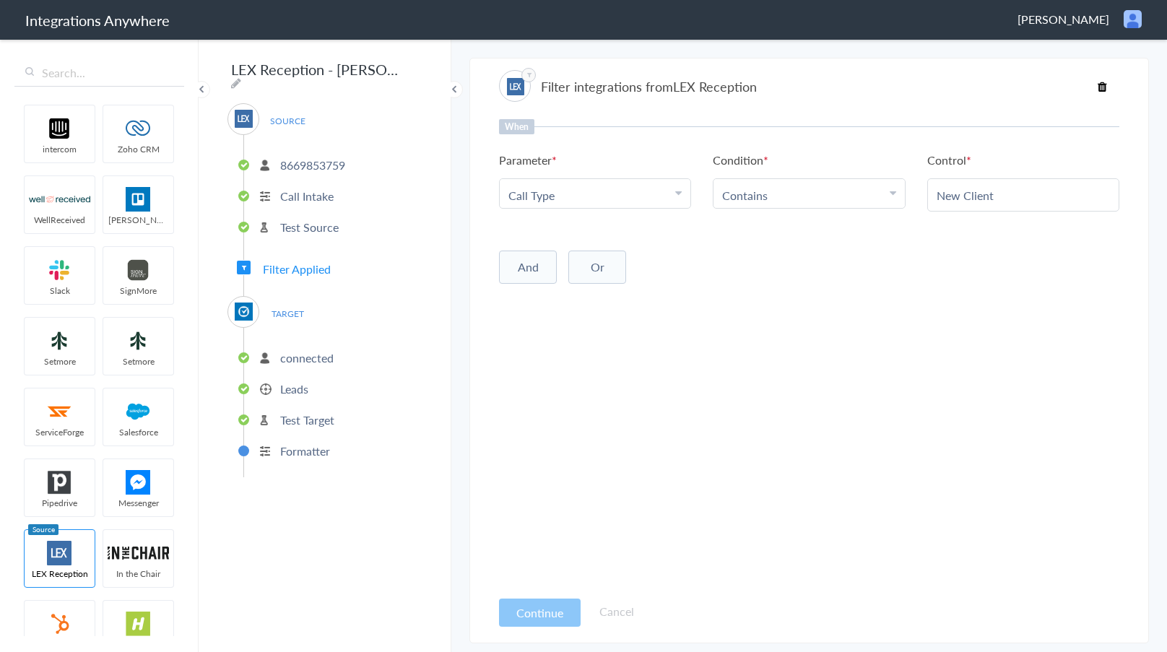
click at [293, 386] on p "Leads" at bounding box center [294, 389] width 28 height 17
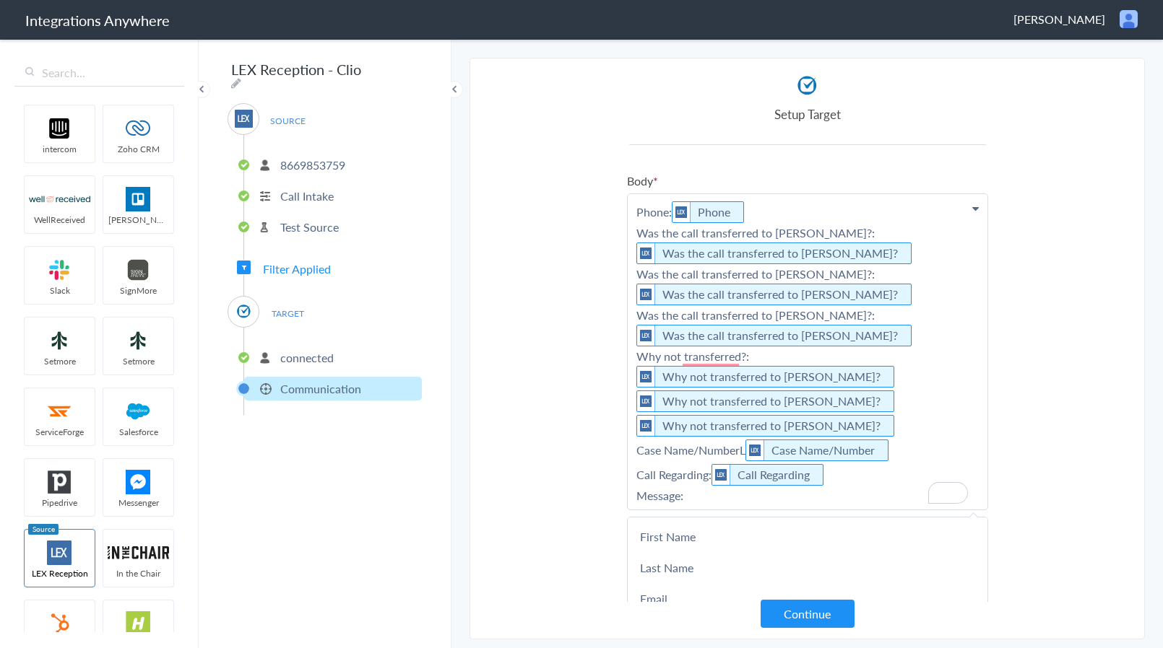
scroll to position [230, 0]
